Goal: Navigation & Orientation: Find specific page/section

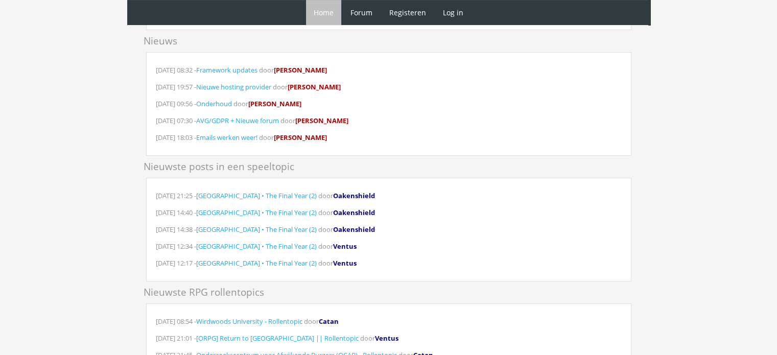
scroll to position [340, 0]
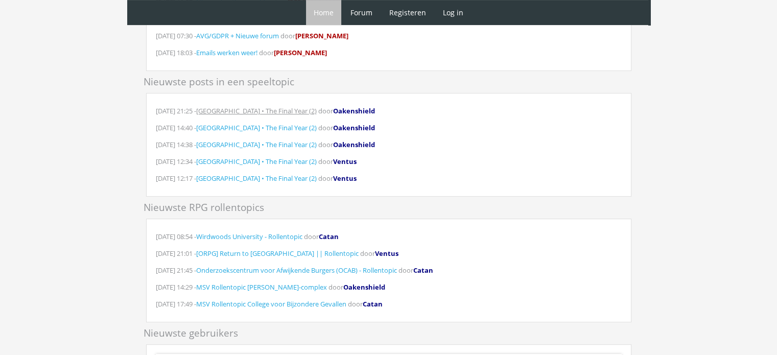
click at [255, 112] on link "[GEOGRAPHIC_DATA] • The Final Year (2)" at bounding box center [256, 110] width 121 height 9
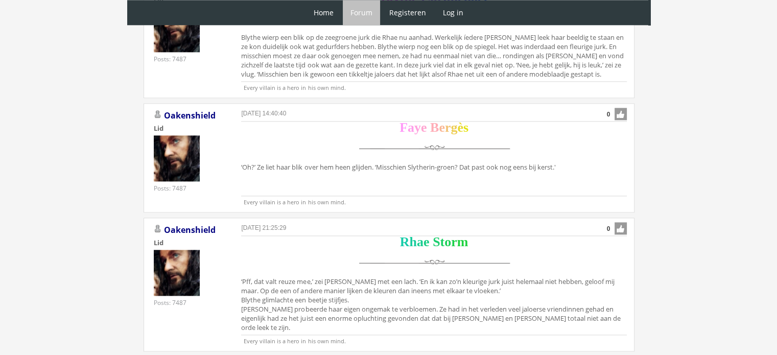
scroll to position [1096, 0]
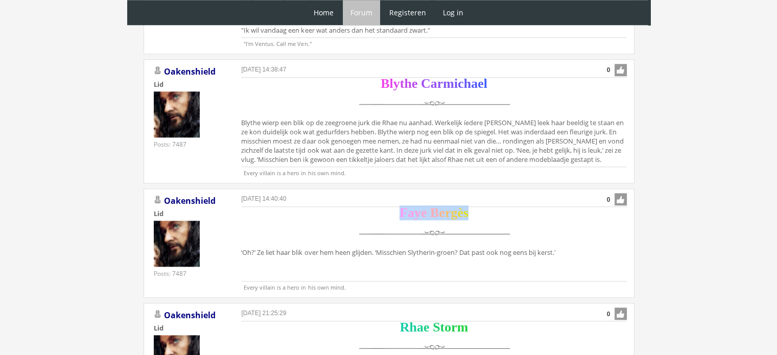
drag, startPoint x: 472, startPoint y: 208, endPoint x: 366, endPoint y: 206, distance: 106.3
click at [366, 208] on div "F a y e B e r g è s" at bounding box center [433, 227] width 385 height 39
click at [403, 218] on span "F" at bounding box center [403, 212] width 8 height 15
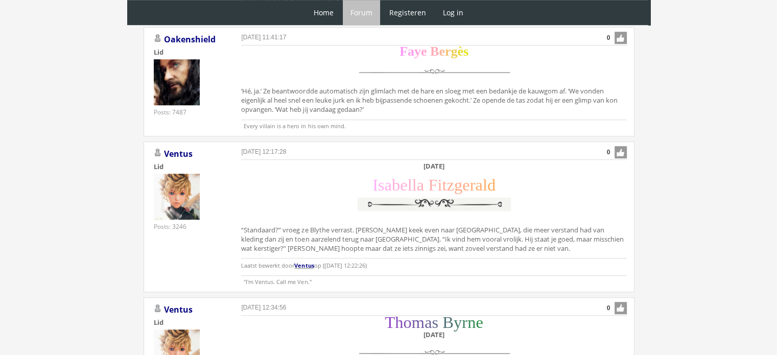
scroll to position [671, 0]
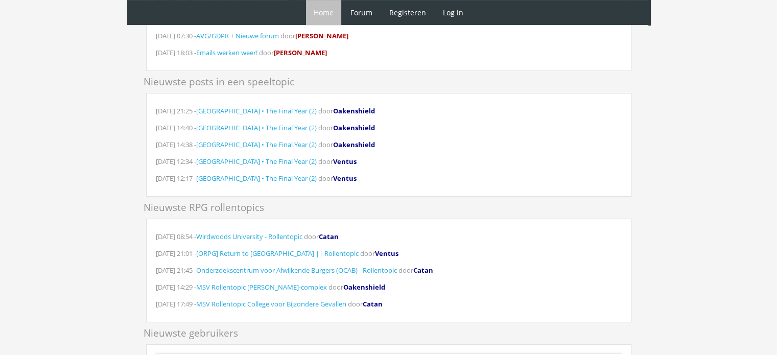
scroll to position [425, 0]
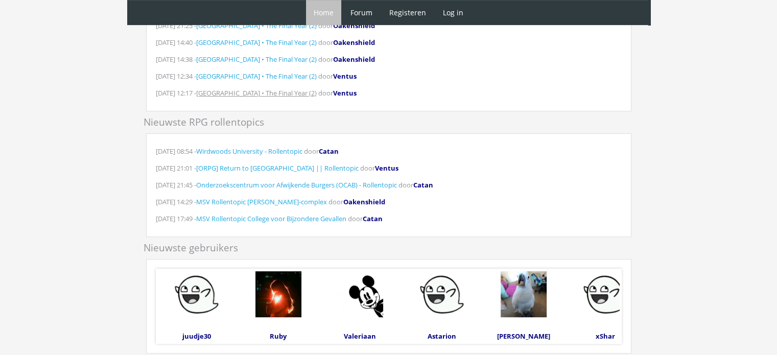
click at [268, 93] on link "[GEOGRAPHIC_DATA] • The Final Year (2)" at bounding box center [256, 92] width 121 height 9
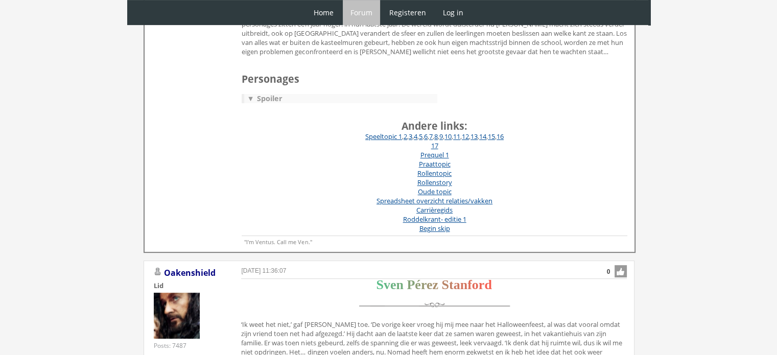
scroll to position [340, 0]
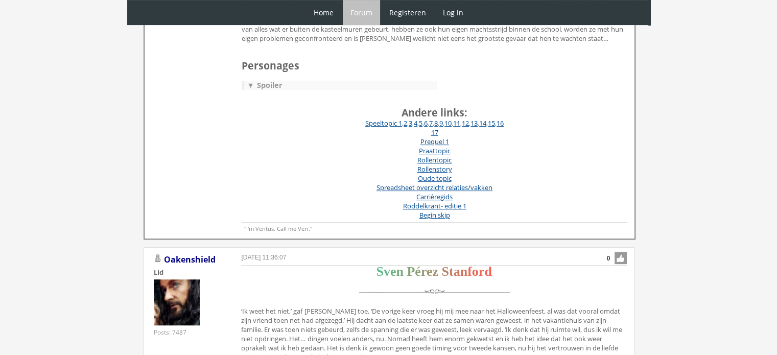
click at [248, 87] on span "▼" at bounding box center [250, 85] width 12 height 10
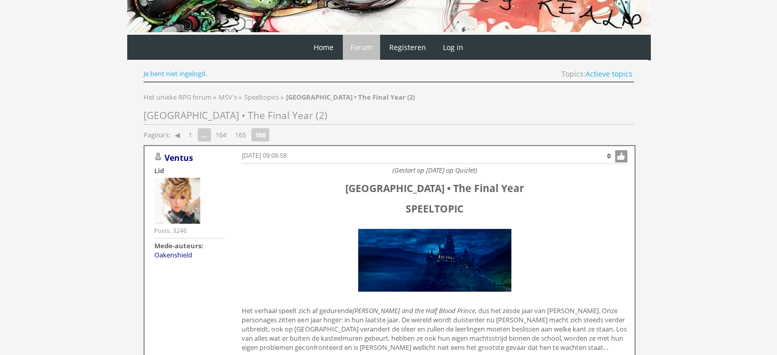
scroll to position [0, 0]
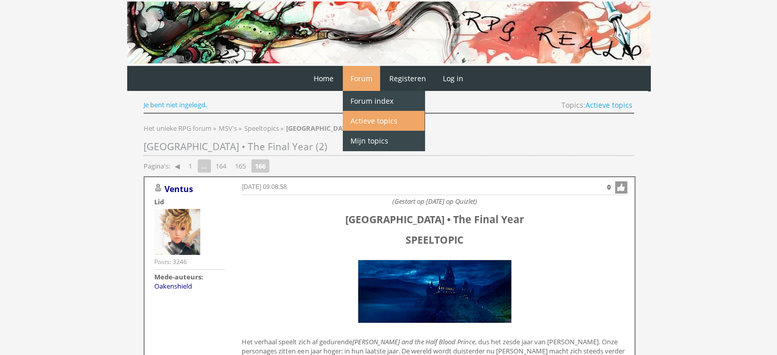
click at [371, 120] on link "Actieve topics" at bounding box center [384, 121] width 82 height 20
